Goal: Task Accomplishment & Management: Complete application form

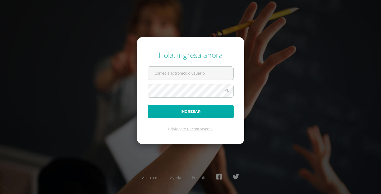
type input "[EMAIL_ADDRESS][DOMAIN_NAME]"
click at [185, 109] on button "Ingresar" at bounding box center [191, 112] width 86 height 14
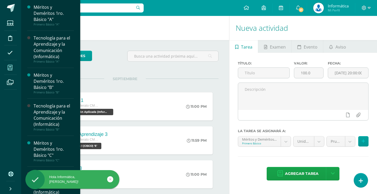
click at [9, 71] on span at bounding box center [10, 67] width 12 height 12
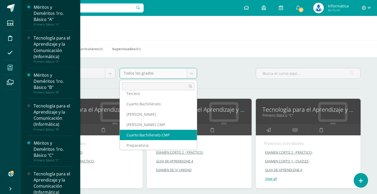
scroll to position [79, 0]
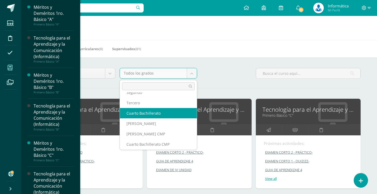
select select "18"
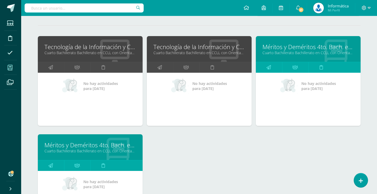
scroll to position [53, 0]
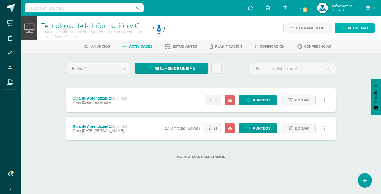
click at [352, 29] on span "Actividad" at bounding box center [358, 28] width 20 height 10
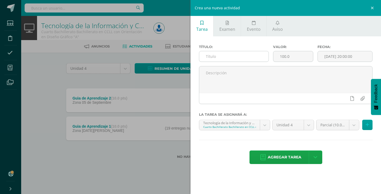
click at [218, 57] on input "text" at bounding box center [233, 56] width 69 height 10
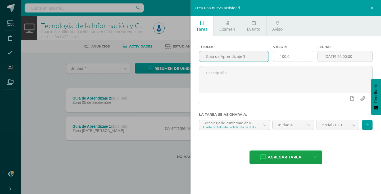
type input "Guía de Aprendizaje 3"
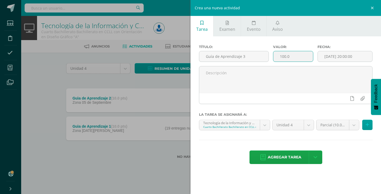
drag, startPoint x: 289, startPoint y: 56, endPoint x: 277, endPoint y: 56, distance: 11.7
click at [277, 56] on input "100.0" at bounding box center [294, 56] width 40 height 10
type input "10"
click at [328, 58] on input "[DATE] 20:00:00" at bounding box center [345, 56] width 55 height 10
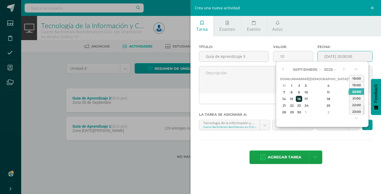
click at [302, 97] on div "16" at bounding box center [299, 99] width 6 height 6
click at [356, 109] on div "23:00" at bounding box center [357, 111] width 15 height 7
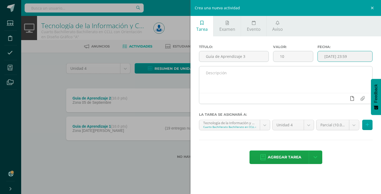
type input "[DATE] 23:59"
click at [353, 101] on icon at bounding box center [353, 98] width 4 height 5
click at [362, 99] on input "file" at bounding box center [362, 98] width 10 height 10
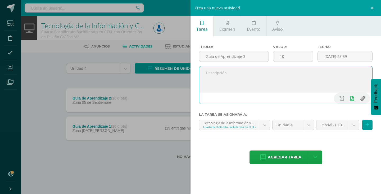
type input "C:\fakepath\[3] Guía de Aprendizaje - Tics.pdf"
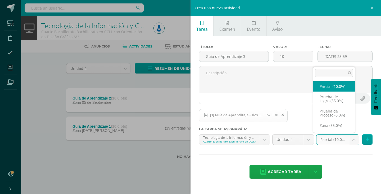
click at [354, 140] on body "Estudiantes Disciplina Asistencia Mis cursos Archivos Soporte Centro de ayuda Ú…" at bounding box center [190, 87] width 381 height 175
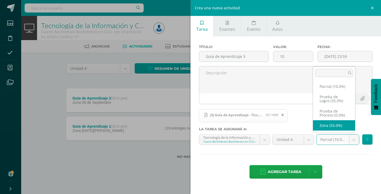
select select "163823"
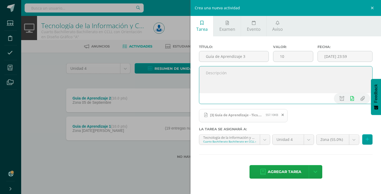
click at [216, 71] on textarea at bounding box center [285, 79] width 173 height 26
drag, startPoint x: 228, startPoint y: 74, endPoint x: 229, endPoint y: 70, distance: 4.3
click at [229, 70] on textarea "Favor de publir el enlace" at bounding box center [285, 79] width 173 height 26
click at [231, 73] on textarea "Favor de publir el enlace" at bounding box center [285, 79] width 173 height 26
drag, startPoint x: 310, startPoint y: 78, endPoint x: 316, endPoint y: 79, distance: 7.0
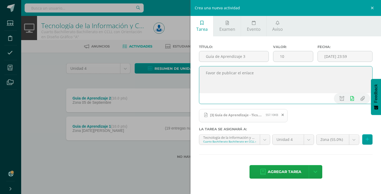
click at [311, 79] on textarea "Favor de publicar el enlace" at bounding box center [285, 79] width 173 height 26
type textarea "Favor de publicar el enlace de la tarea por esta vía"
click at [288, 170] on span "Agregar tarea" at bounding box center [285, 171] width 34 height 13
